Goal: Find specific page/section: Find specific page/section

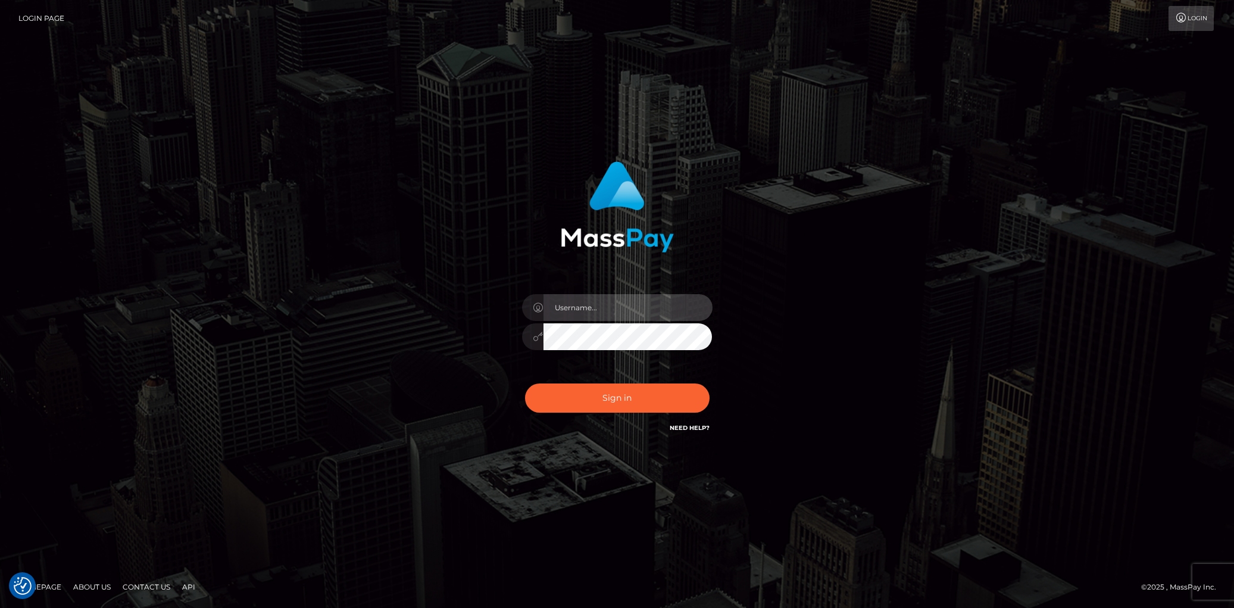
type input "[PERSON_NAME]"
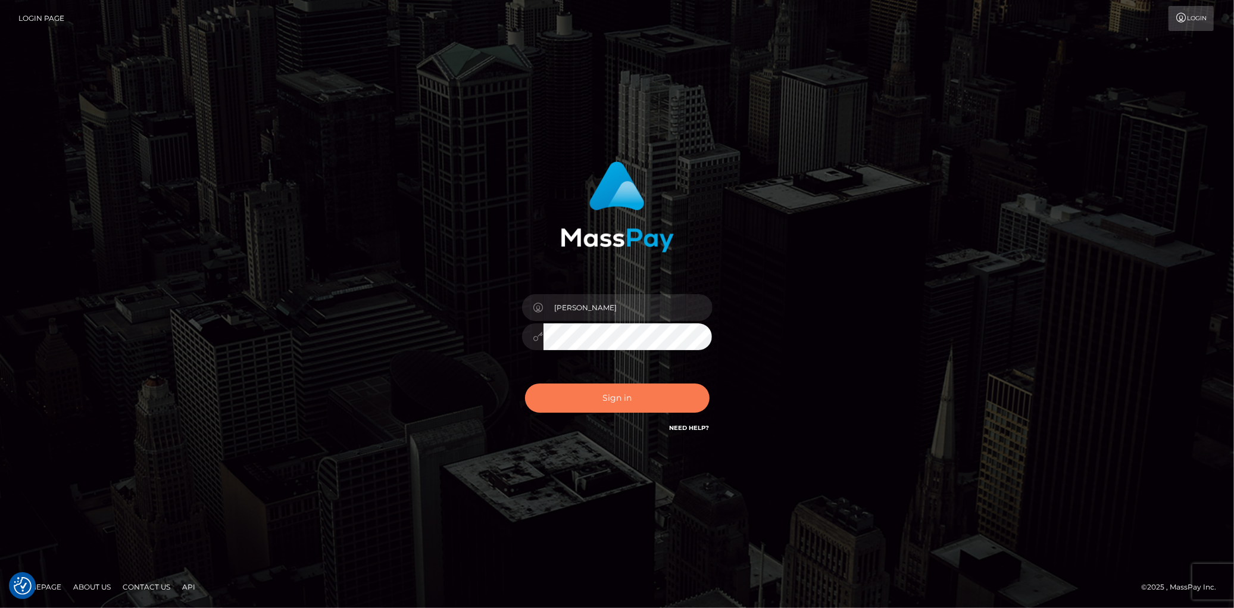
click at [593, 394] on button "Sign in" at bounding box center [617, 397] width 185 height 29
type input "[PERSON_NAME]"
click at [593, 394] on button "Sign in" at bounding box center [617, 397] width 185 height 29
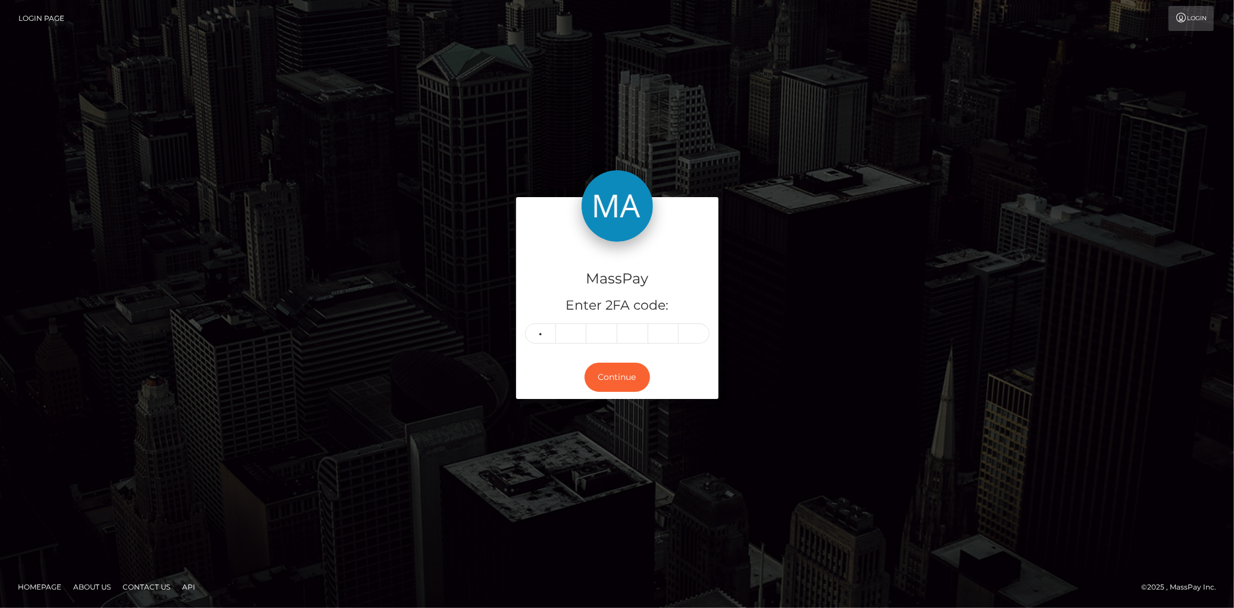
type input "9"
type input "8"
type input "5"
type input "6"
type input "9"
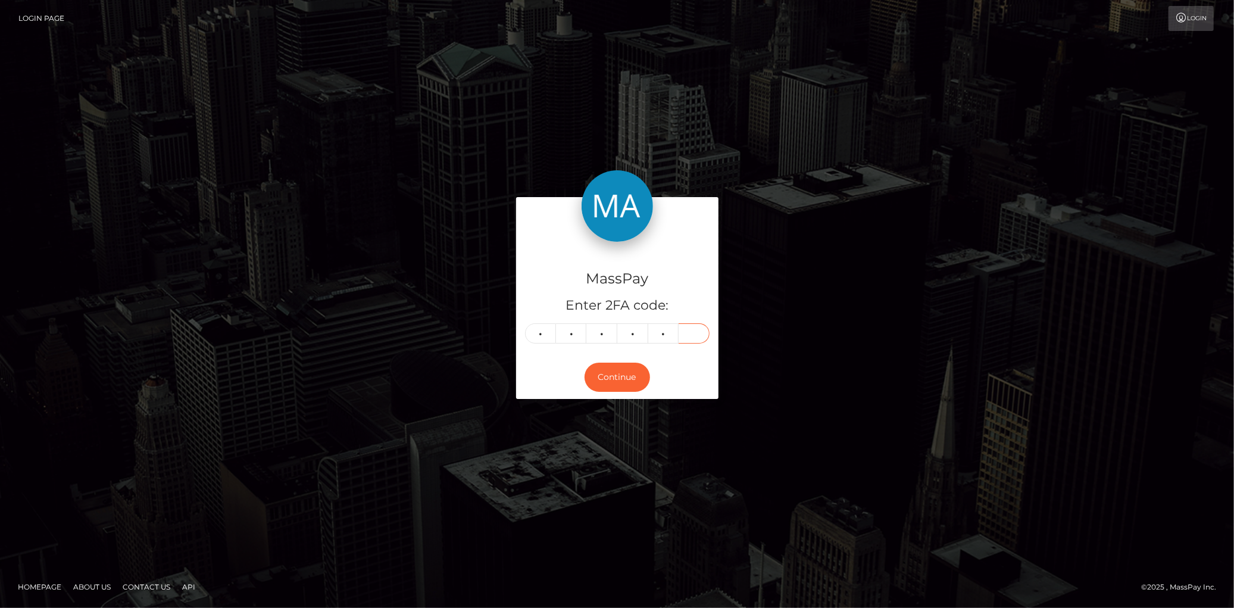
type input "0"
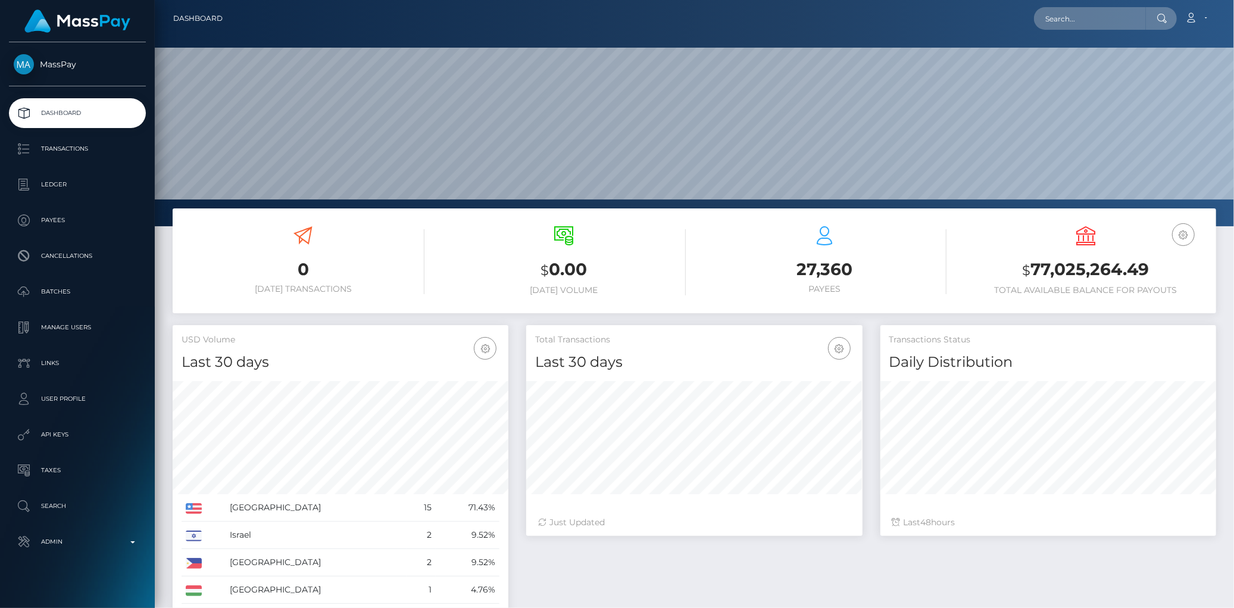
scroll to position [211, 336]
click at [1060, 24] on input "text" at bounding box center [1090, 18] width 112 height 23
paste input "poact_la6VokrhOPPh"
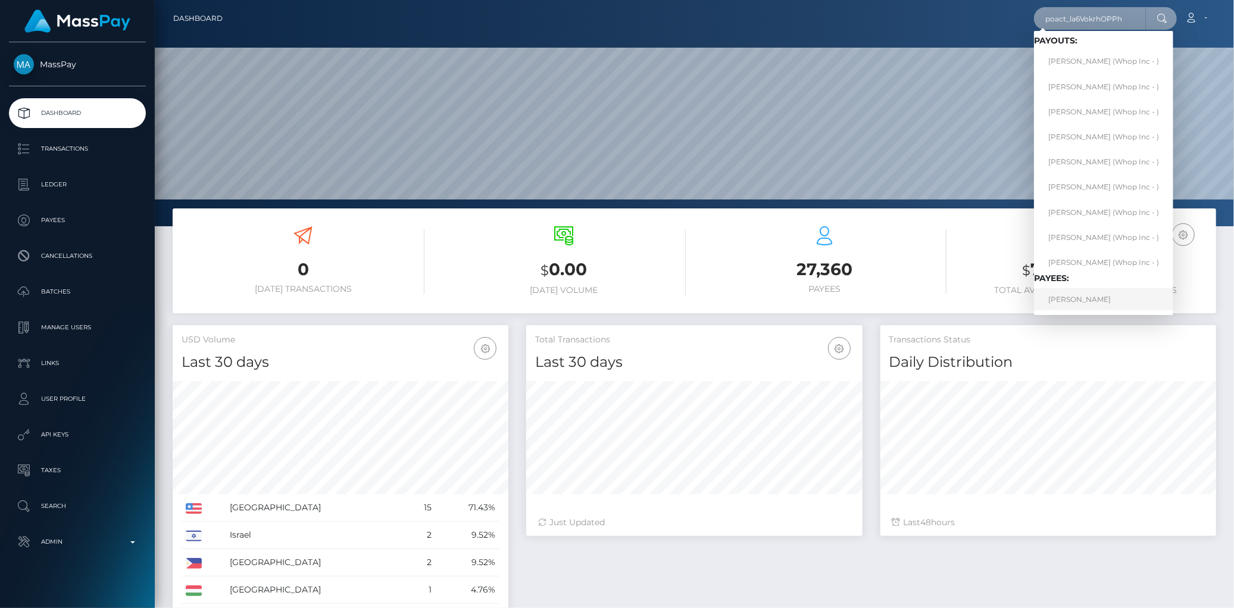
type input "poact_la6VokrhOPPh"
click at [1125, 300] on link "DWAYNE ALCEQUIEZ MONTAN" at bounding box center [1103, 299] width 139 height 22
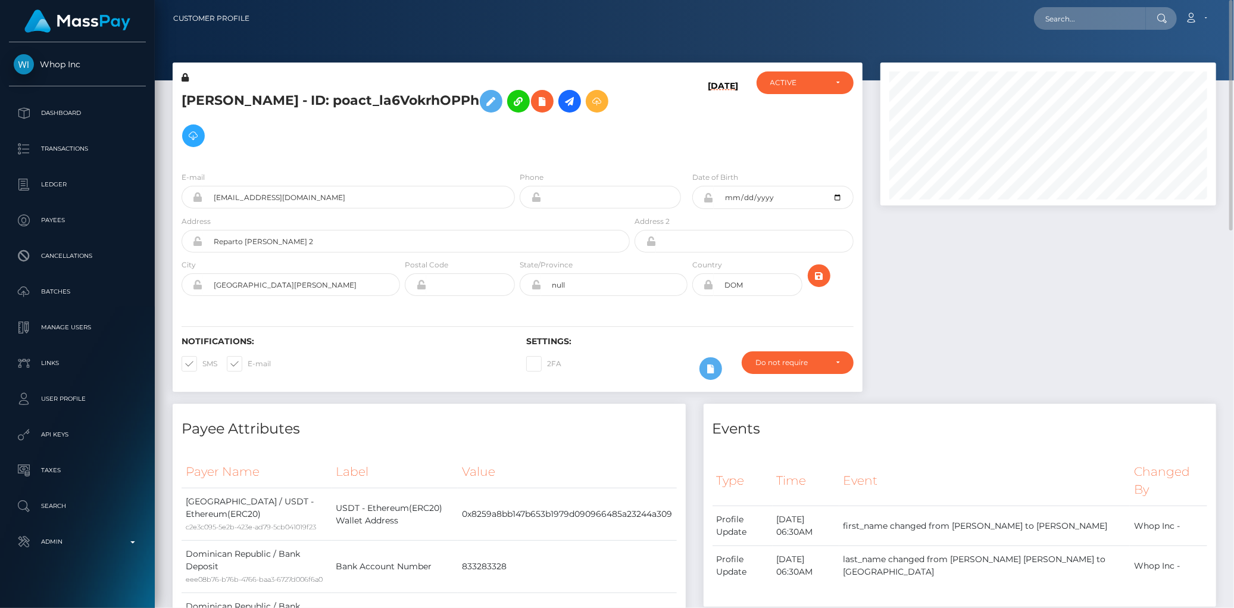
click at [1074, 6] on div "Loading... Loading... Account Edit Profile Logout" at bounding box center [737, 18] width 957 height 25
click at [1072, 26] on input "text" at bounding box center [1090, 18] width 112 height 23
paste input "poact_6EIwTg8pBnUh"
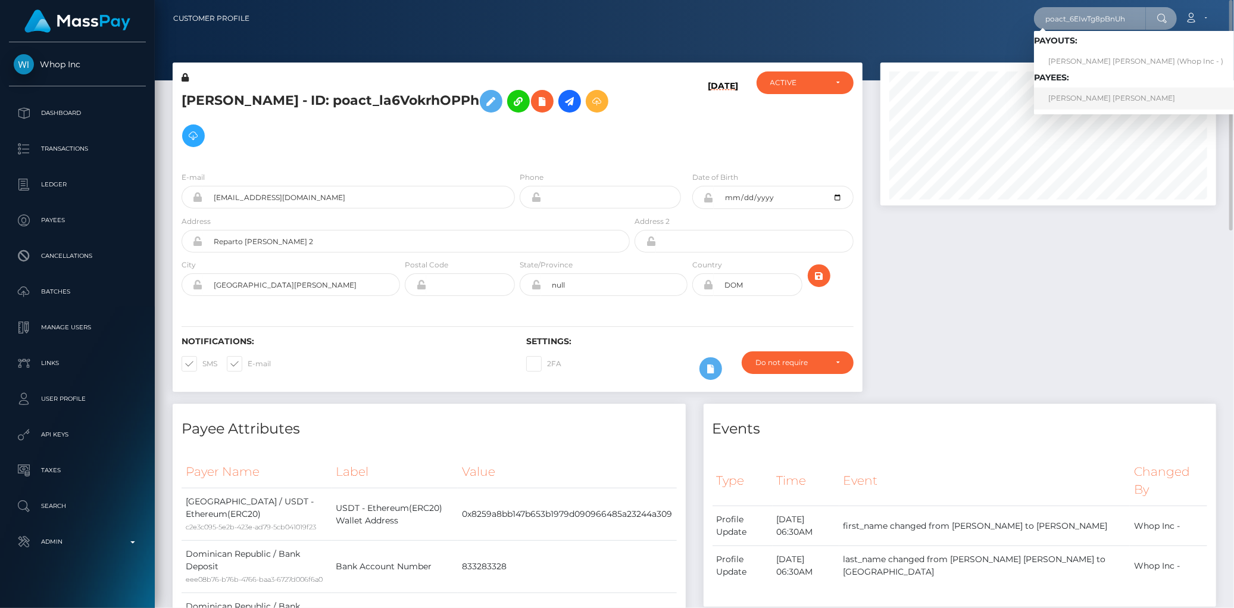
type input "poact_6EIwTg8pBnUh"
click at [1081, 95] on link "NGUYỄN NGỌC DƯƠNG johannas" at bounding box center [1136, 99] width 204 height 22
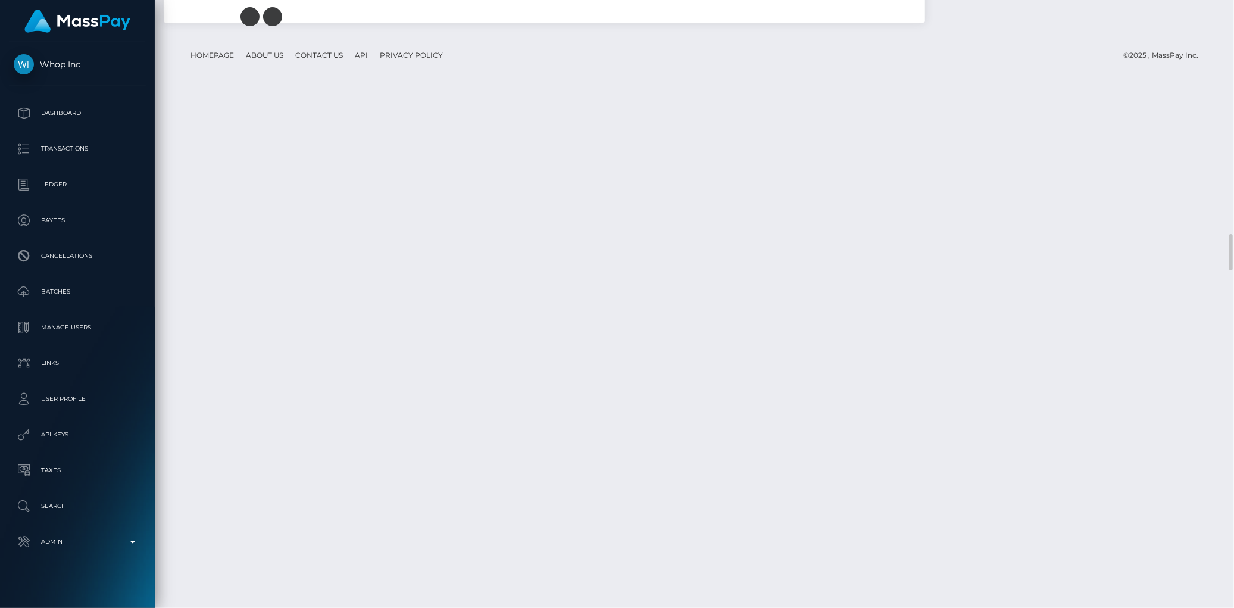
scroll to position [3903, 0]
